Goal: Task Accomplishment & Management: Manage account settings

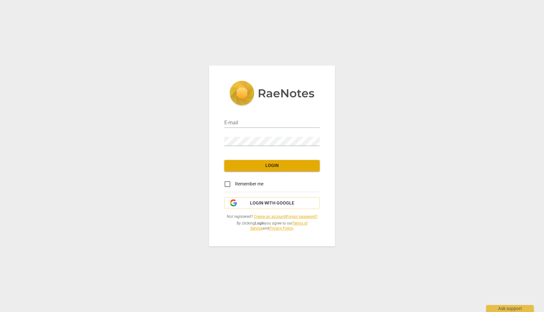
type input "[EMAIL_ADDRESS][DOMAIN_NAME]"
click at [285, 165] on span "Login" at bounding box center [271, 165] width 85 height 6
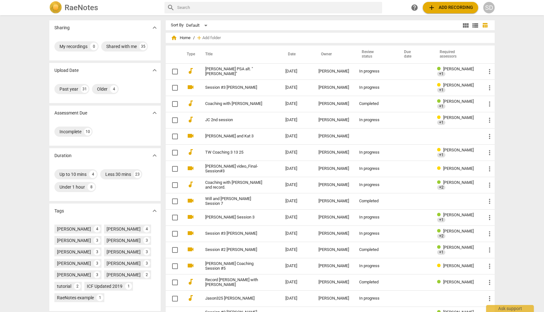
click at [485, 9] on div "SD" at bounding box center [488, 7] width 11 height 11
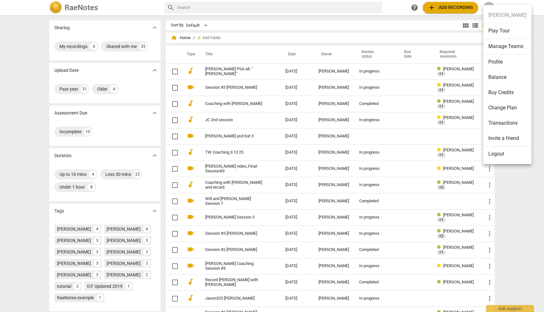
click at [503, 49] on li "Manage Teams" at bounding box center [507, 47] width 48 height 16
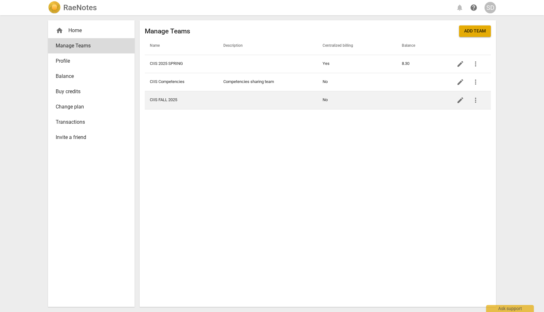
click at [186, 100] on td "CIIS FALL 2025" at bounding box center [181, 100] width 73 height 18
